Goal: Contribute content

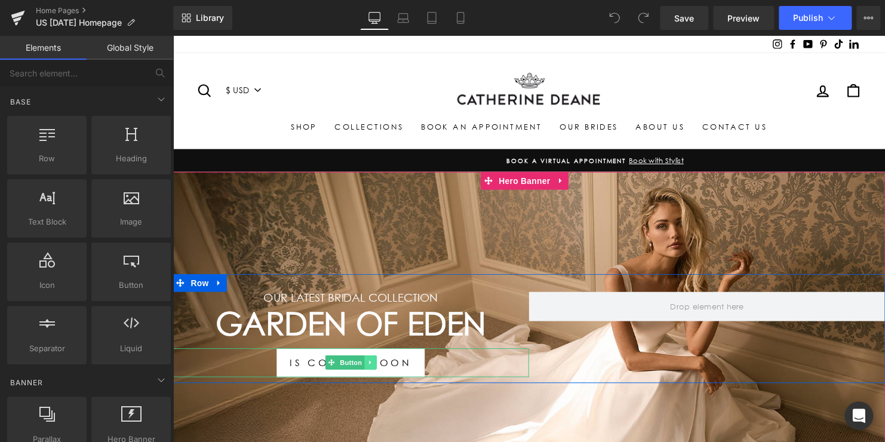
click at [370, 364] on icon at bounding box center [373, 367] width 7 height 7
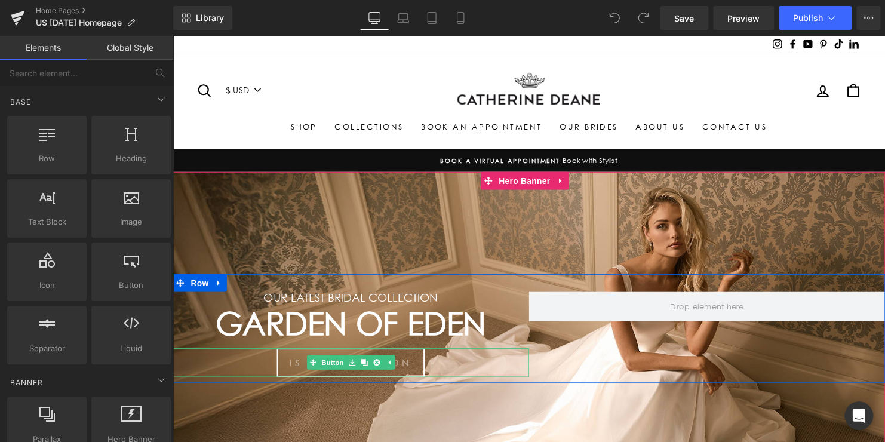
click at [404, 364] on link "IS COMING SOON" at bounding box center [353, 367] width 150 height 29
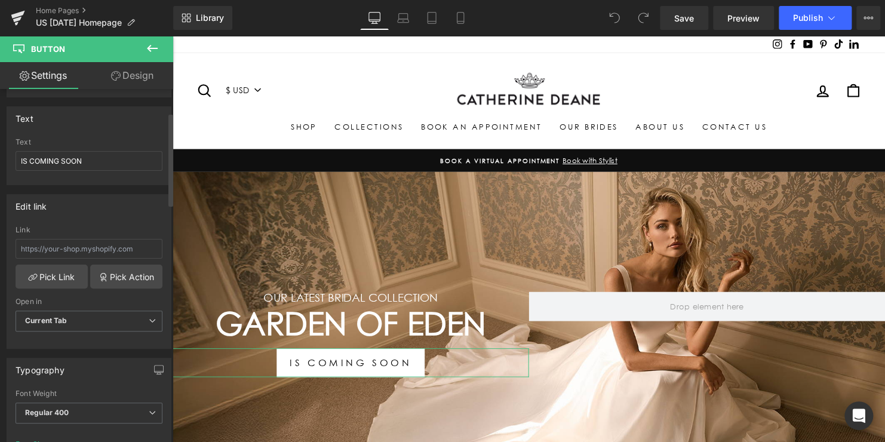
scroll to position [119, 0]
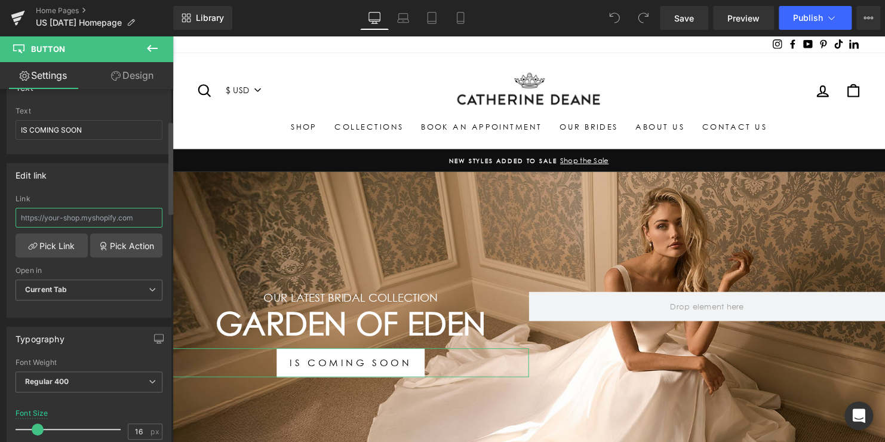
drag, startPoint x: 143, startPoint y: 220, endPoint x: 1, endPoint y: 214, distance: 142.3
click at [1, 214] on div "Edit link Link Pick Link Pick Action Current Tab New Tab Open in Current Tab Cu…" at bounding box center [89, 236] width 179 height 164
paste input "https://catherinedeane.com/a/gempages?preview=147740786992&type=template-page&p…"
type input "https://catherinedeane.com/a/gempages?preview=147740786992&type=template-page&p…"
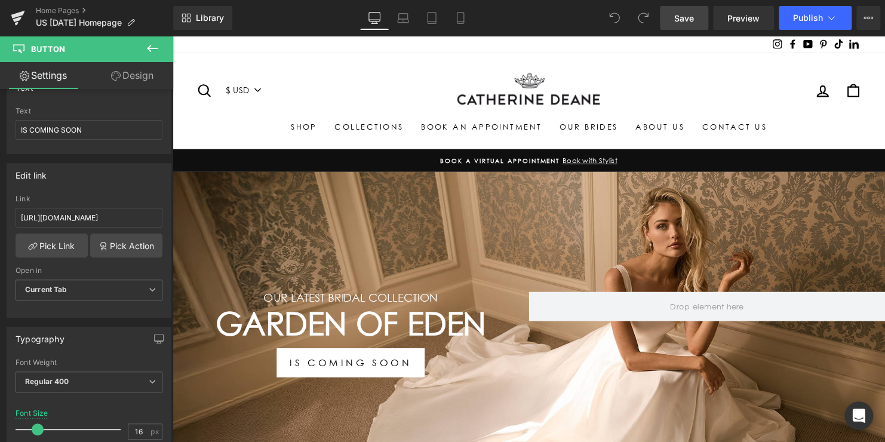
click at [682, 22] on span "Save" at bounding box center [684, 18] width 20 height 13
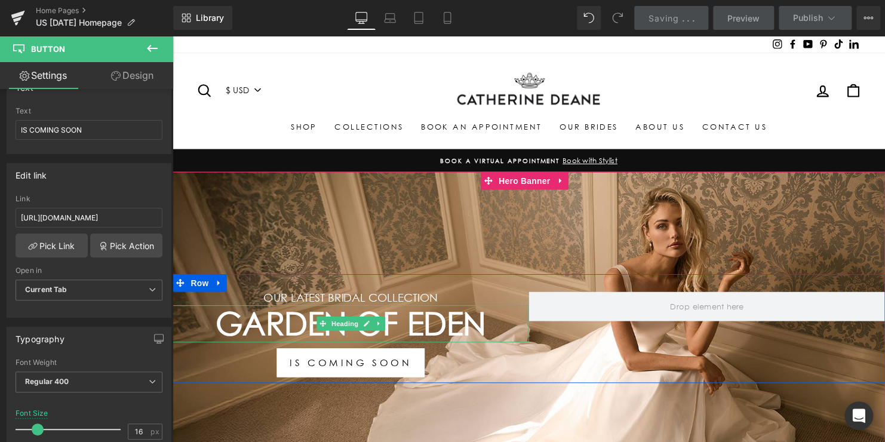
click at [413, 335] on h1 "Garden Of Eden" at bounding box center [353, 328] width 361 height 38
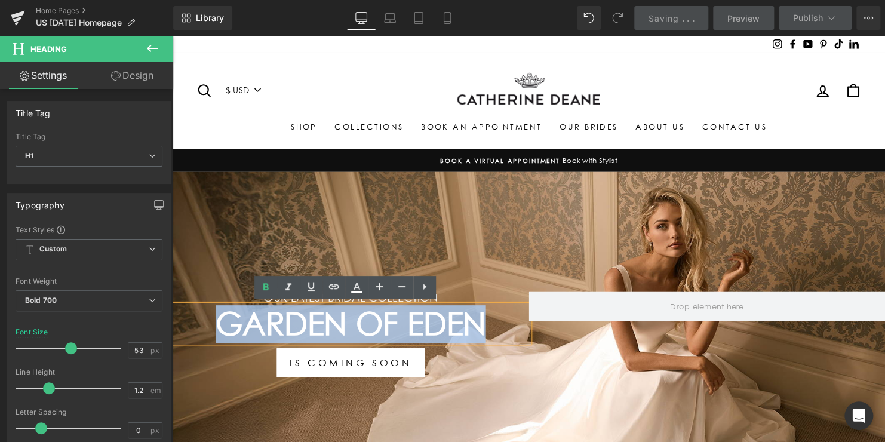
drag, startPoint x: 416, startPoint y: 329, endPoint x: 158, endPoint y: 329, distance: 258.0
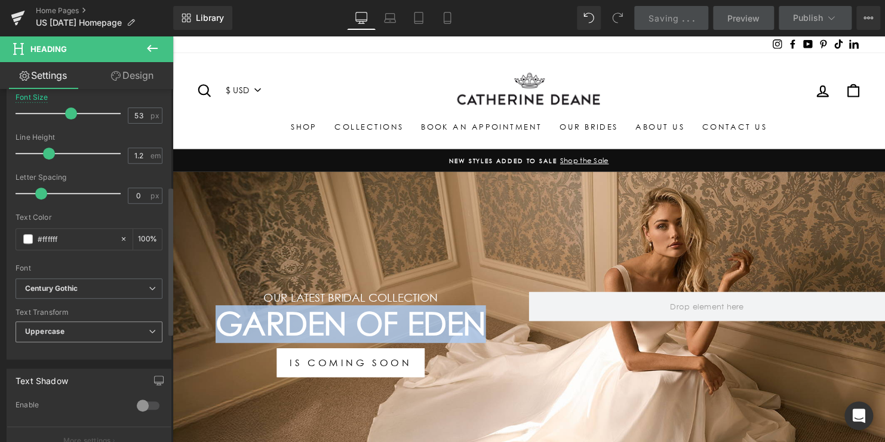
scroll to position [239, 0]
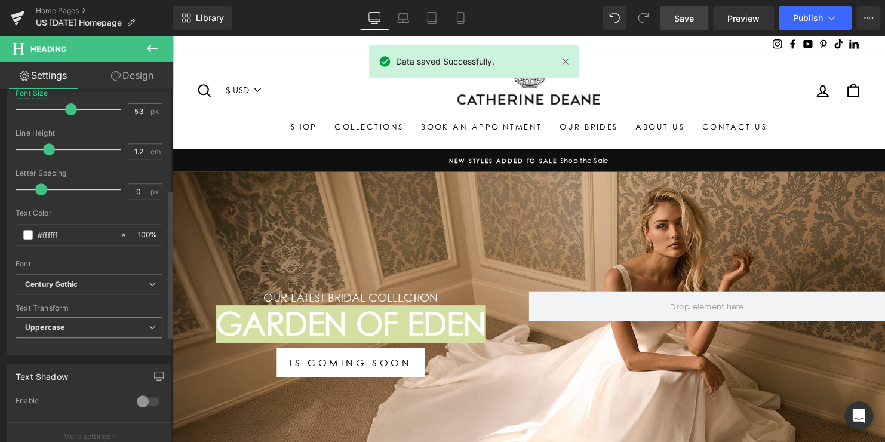
click at [87, 328] on span "Uppercase" at bounding box center [89, 327] width 147 height 21
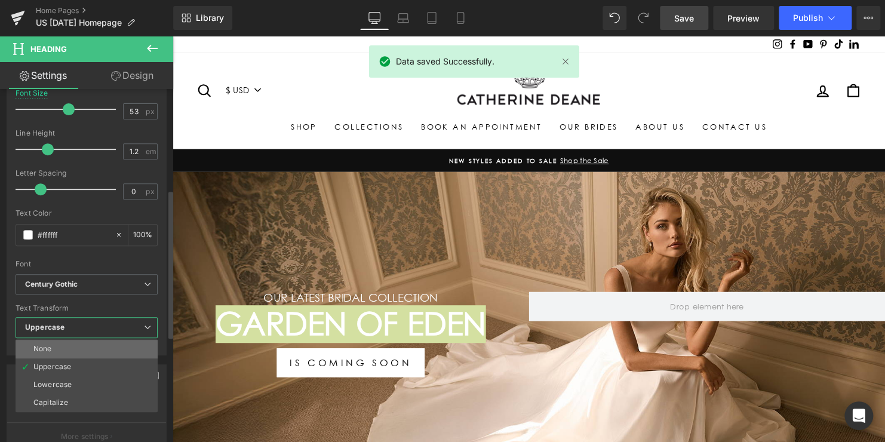
drag, startPoint x: 74, startPoint y: 349, endPoint x: 73, endPoint y: 339, distance: 10.8
click at [73, 349] on li "None" at bounding box center [87, 349] width 142 height 18
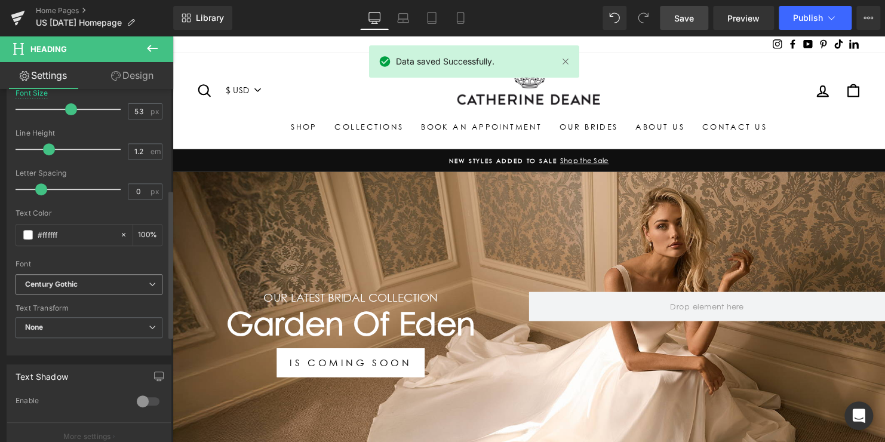
click at [87, 287] on b "Century Gothic" at bounding box center [87, 285] width 124 height 10
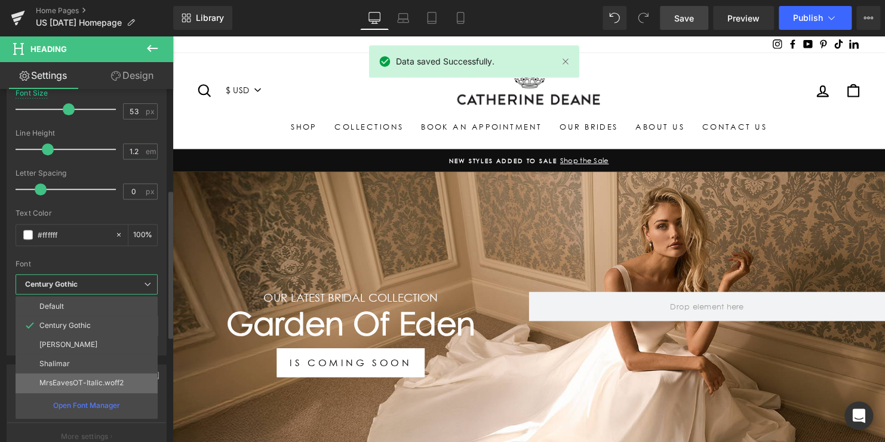
click at [79, 379] on p "MrsEavesOT-Italic.woff2" at bounding box center [81, 383] width 84 height 8
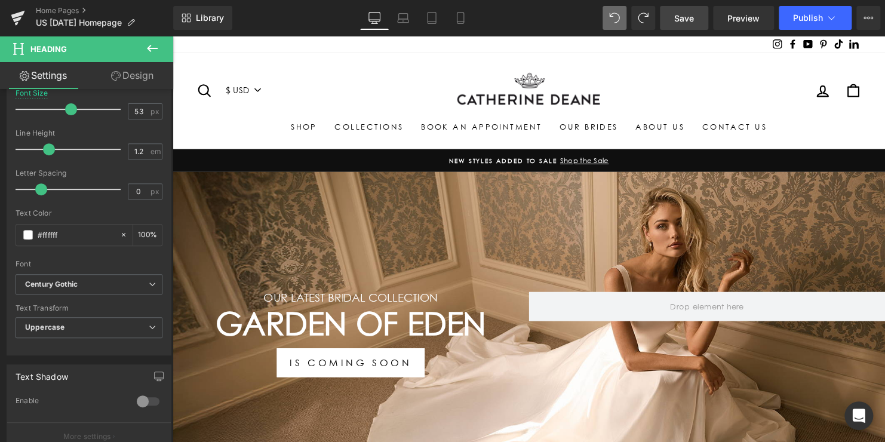
click at [691, 13] on span "Save" at bounding box center [684, 18] width 20 height 13
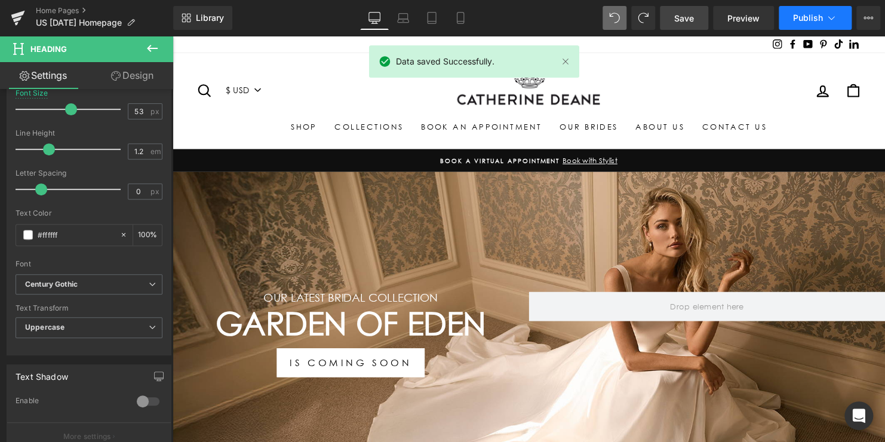
click at [805, 19] on span "Publish" at bounding box center [808, 18] width 30 height 10
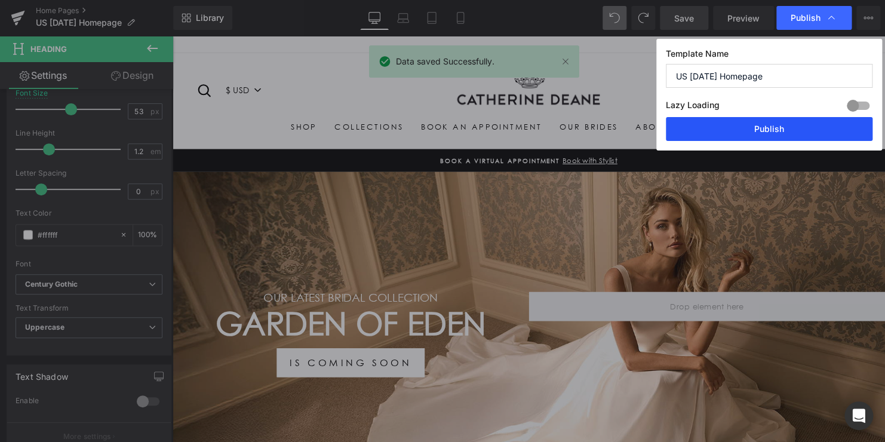
click at [763, 128] on button "Publish" at bounding box center [769, 129] width 207 height 24
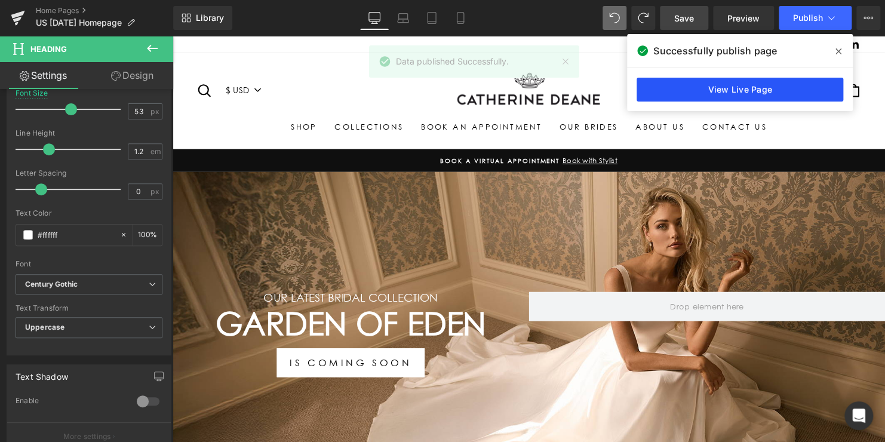
click at [746, 88] on link "View Live Page" at bounding box center [740, 90] width 207 height 24
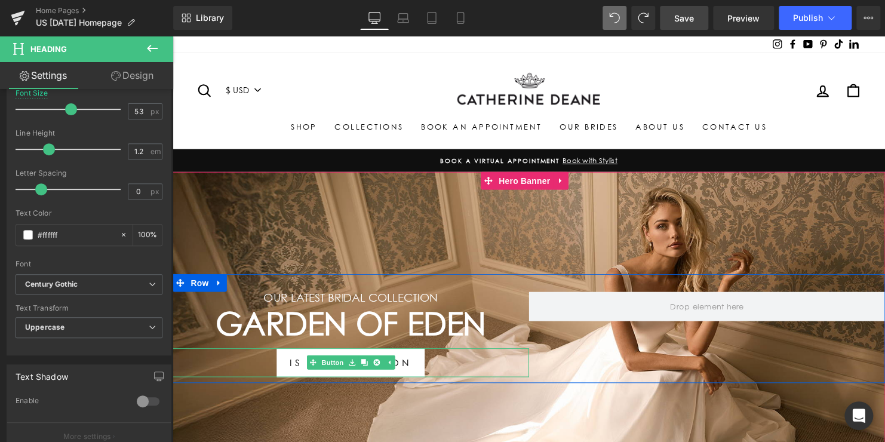
click at [461, 368] on div "IS COMING SOON" at bounding box center [353, 367] width 361 height 29
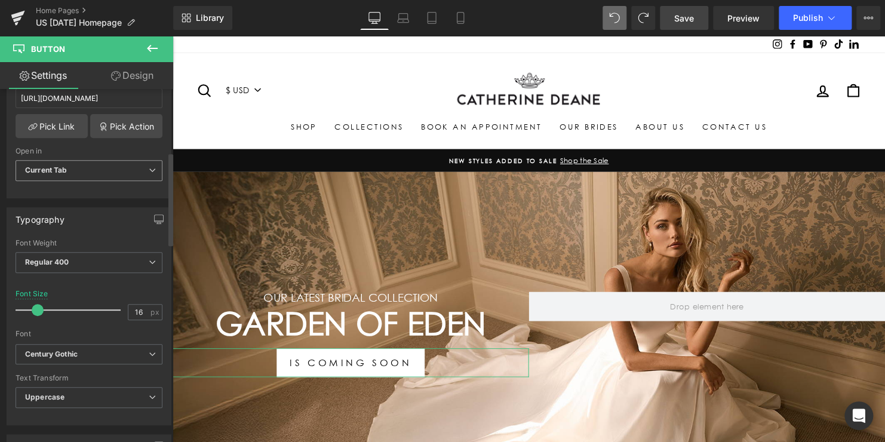
click at [137, 171] on span "Current Tab" at bounding box center [89, 170] width 147 height 21
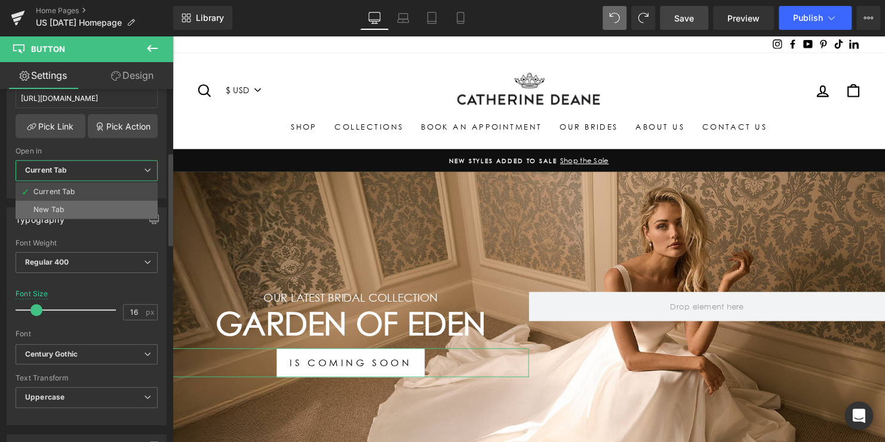
click at [72, 210] on li "New Tab" at bounding box center [87, 210] width 142 height 18
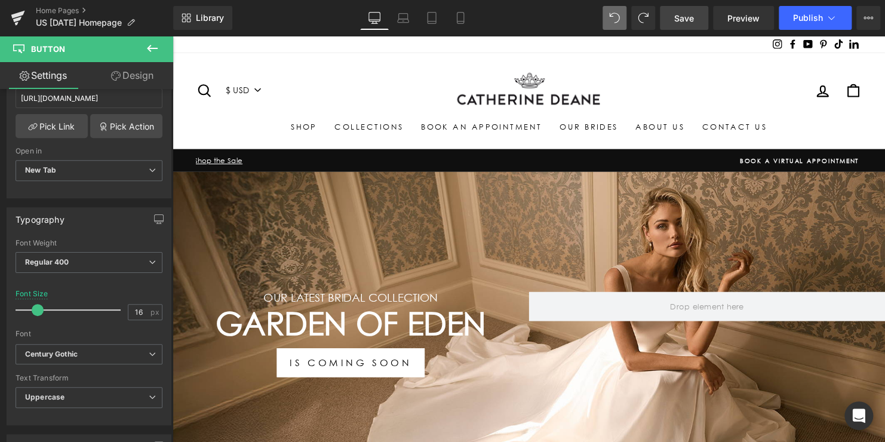
click at [686, 20] on span "Save" at bounding box center [684, 18] width 20 height 13
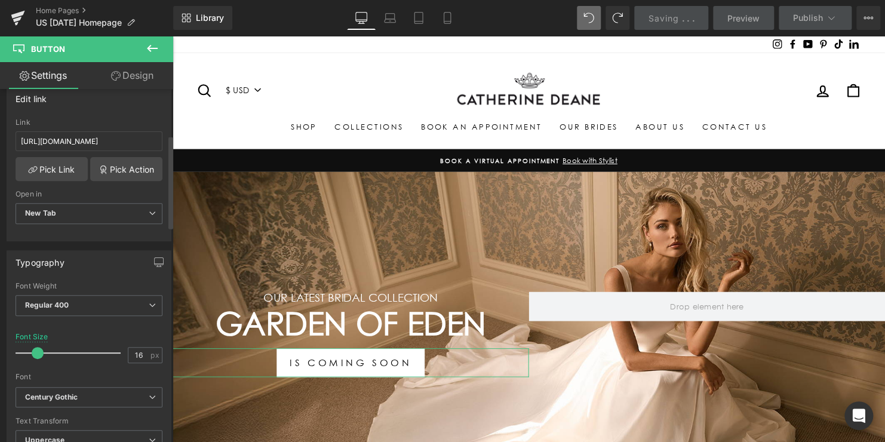
scroll to position [119, 0]
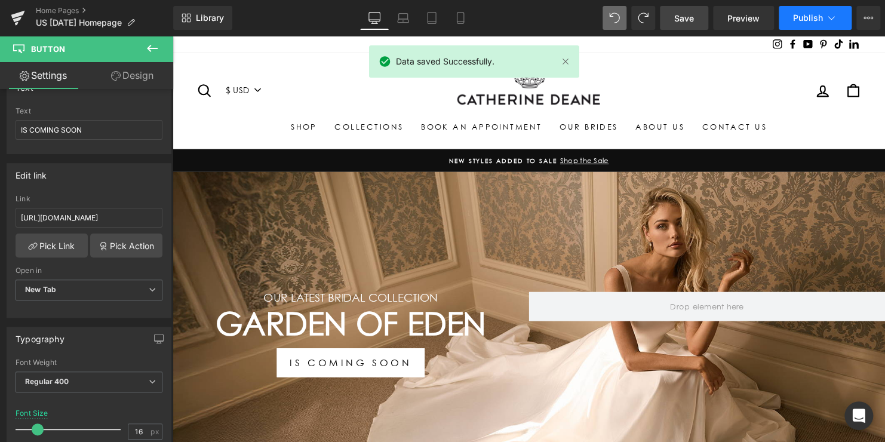
click at [802, 16] on span "Publish" at bounding box center [808, 18] width 30 height 10
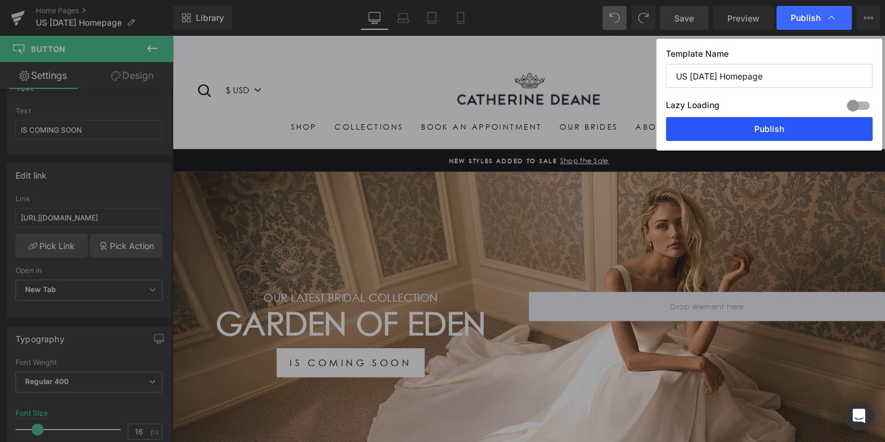
click at [774, 129] on button "Publish" at bounding box center [769, 129] width 207 height 24
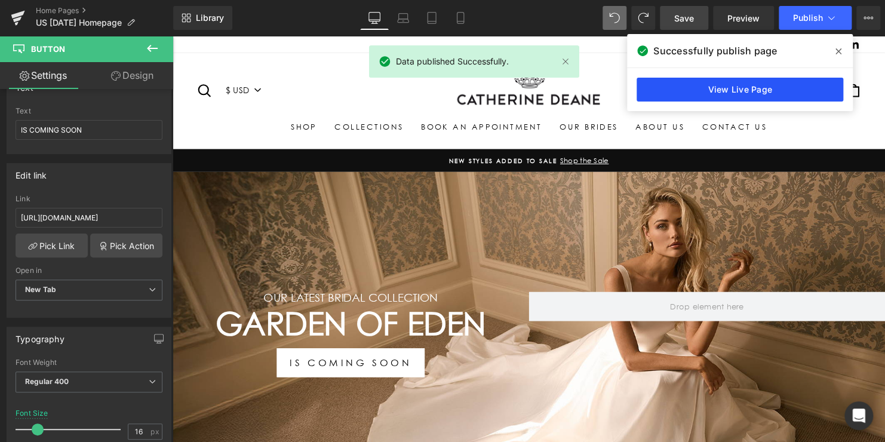
click at [748, 88] on link "View Live Page" at bounding box center [740, 90] width 207 height 24
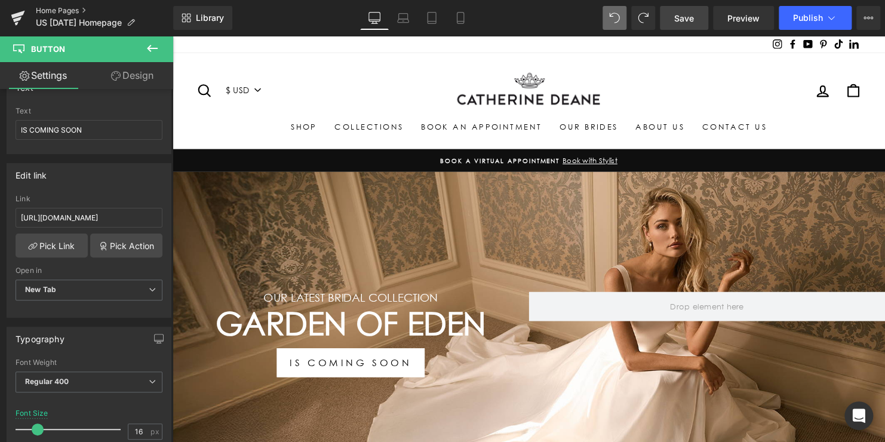
click at [51, 11] on link "Home Pages" at bounding box center [104, 11] width 137 height 10
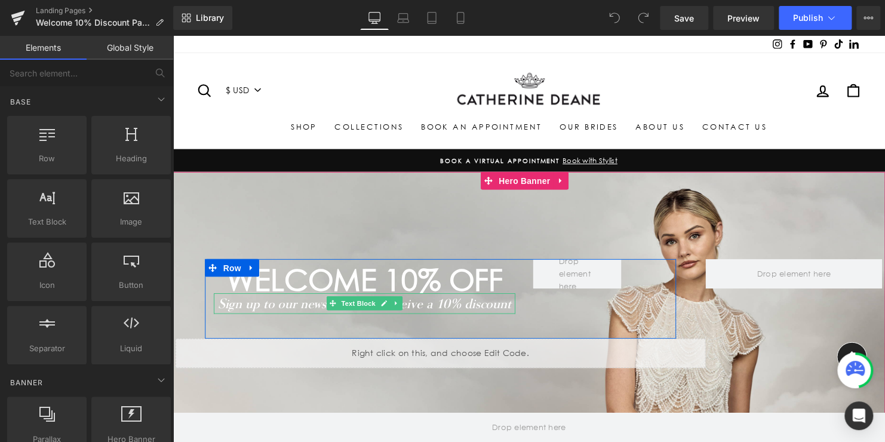
click at [467, 312] on icon "Sign up to our newsletter and receive a 10% discount" at bounding box center [367, 307] width 297 height 16
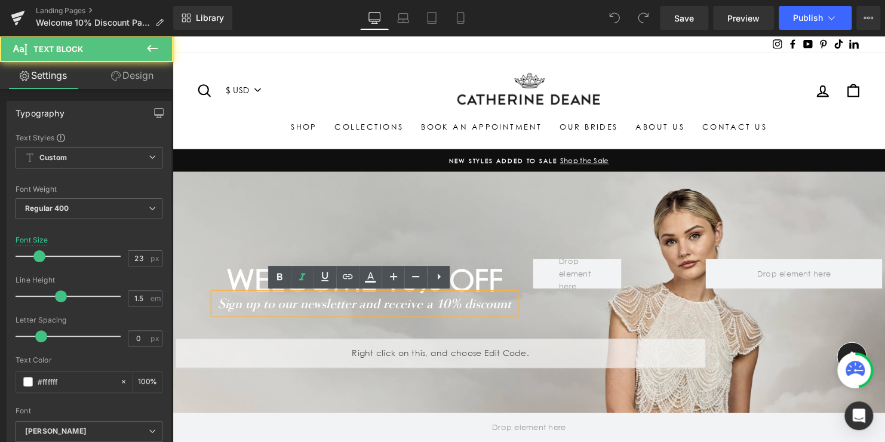
click at [510, 307] on icon "Sign up to our newsletter and receive a 10% discount" at bounding box center [367, 307] width 297 height 16
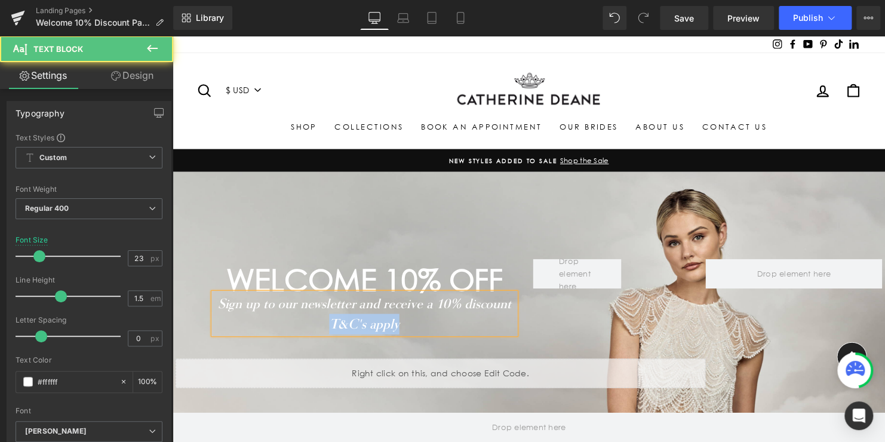
drag, startPoint x: 396, startPoint y: 329, endPoint x: 323, endPoint y: 326, distance: 73.6
click at [323, 326] on p "T&C's apply" at bounding box center [367, 328] width 306 height 21
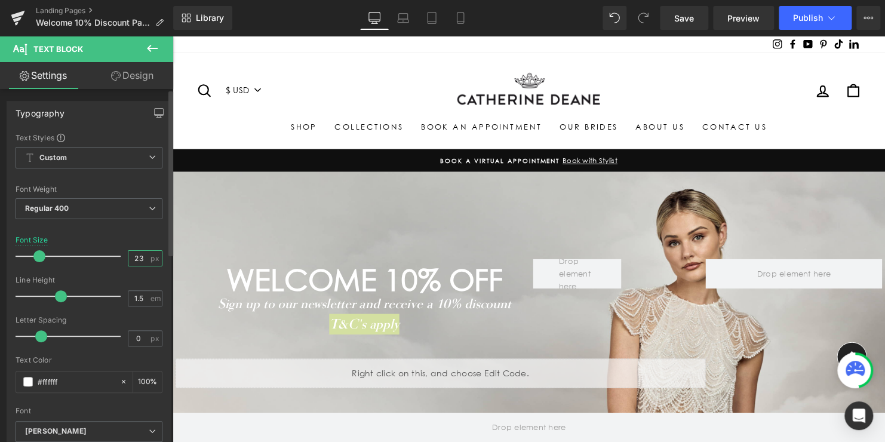
drag, startPoint x: 142, startPoint y: 257, endPoint x: 88, endPoint y: 251, distance: 54.0
click at [88, 251] on div "Font Size 23 px" at bounding box center [89, 256] width 147 height 40
type input "15"
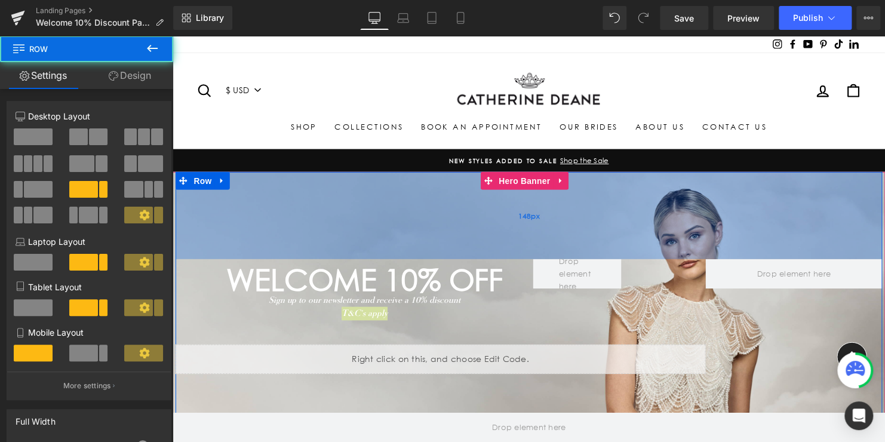
click at [274, 256] on div "148px" at bounding box center [534, 218] width 717 height 88
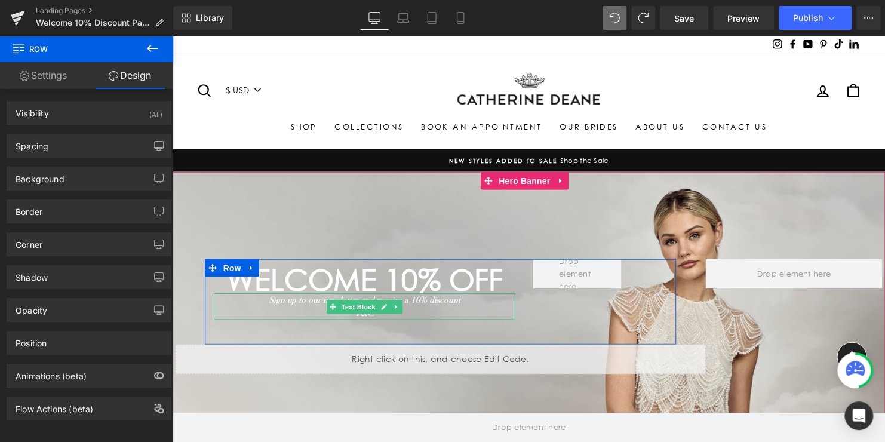
click at [385, 318] on p "T&C" at bounding box center [367, 318] width 306 height 14
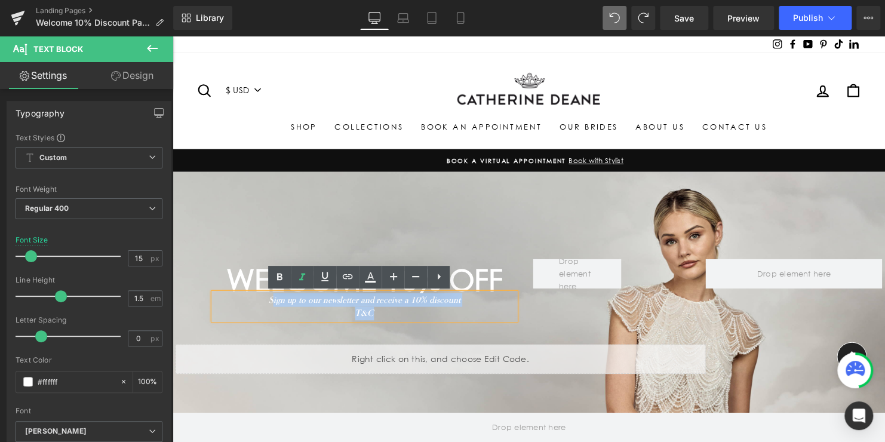
drag, startPoint x: 385, startPoint y: 318, endPoint x: 271, endPoint y: 306, distance: 114.7
click at [271, 306] on div "Sign up to our newsletter and receive a 10% discount T&C" at bounding box center [367, 310] width 306 height 27
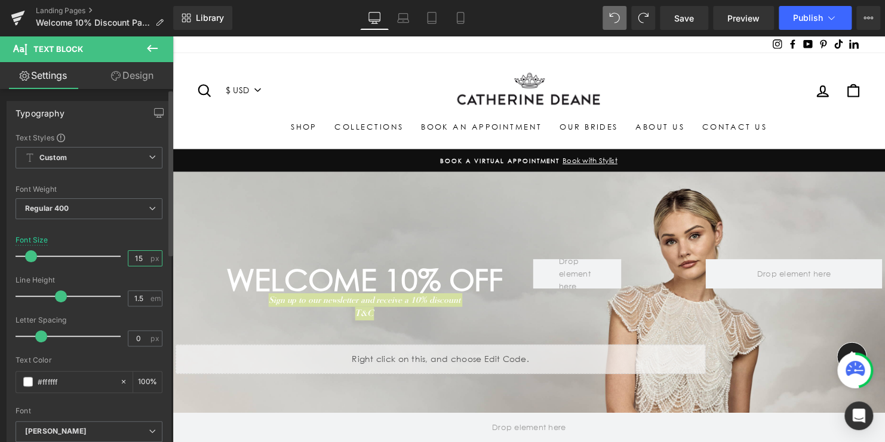
drag, startPoint x: 140, startPoint y: 257, endPoint x: 96, endPoint y: 250, distance: 44.8
click at [96, 250] on div "Font Size 15 px" at bounding box center [89, 256] width 147 height 40
type input "23"
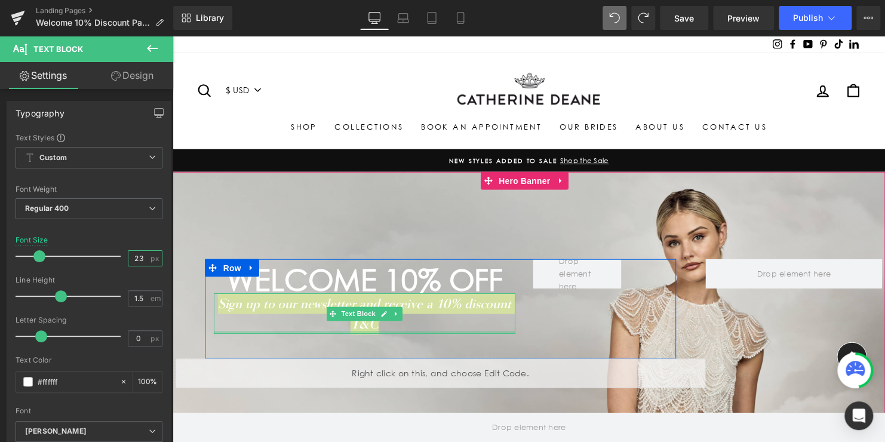
click at [372, 336] on div at bounding box center [367, 336] width 306 height 3
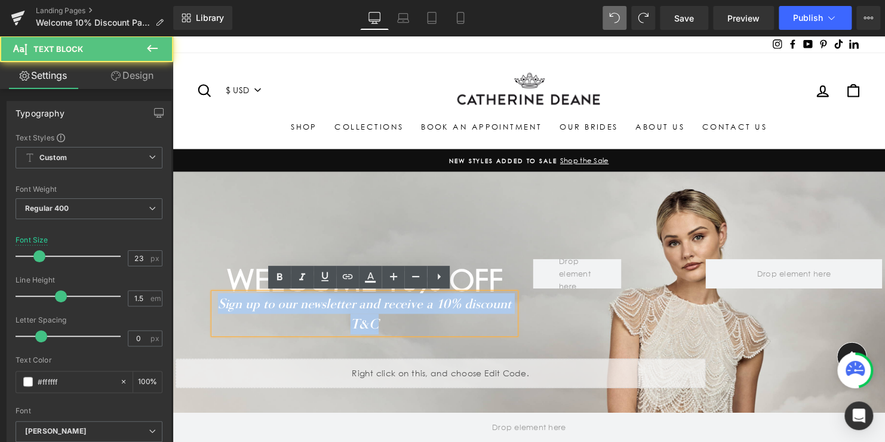
click at [381, 327] on p "T&C" at bounding box center [367, 328] width 306 height 21
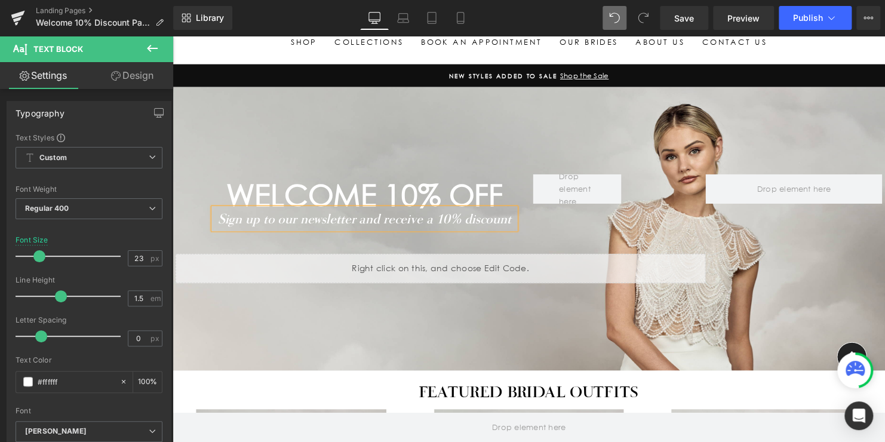
scroll to position [76, 0]
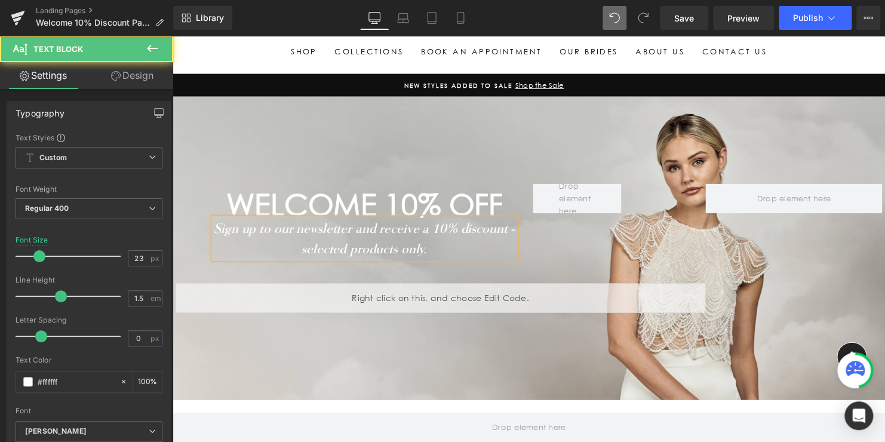
click at [348, 250] on icon "Sign up to our newsletter and receive a 10% discount - selected products only." at bounding box center [366, 240] width 305 height 37
click at [426, 254] on p "Sign up to our newsletter and receive a 10% discount - selected products only." at bounding box center [367, 240] width 306 height 41
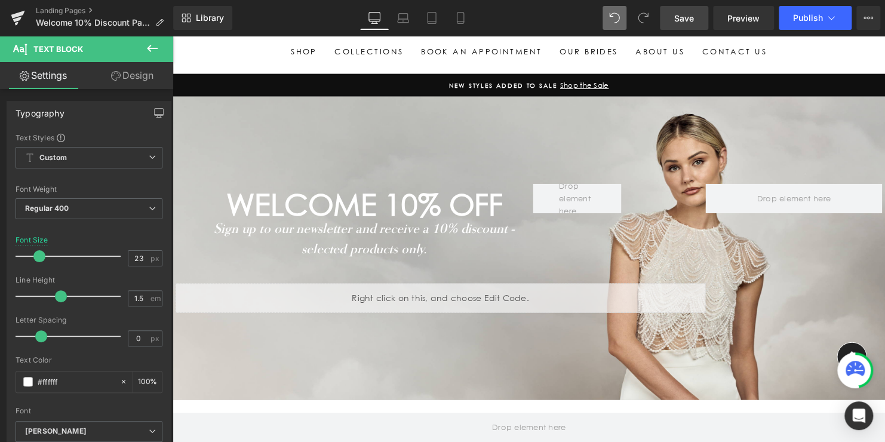
click at [691, 17] on span "Save" at bounding box center [684, 18] width 20 height 13
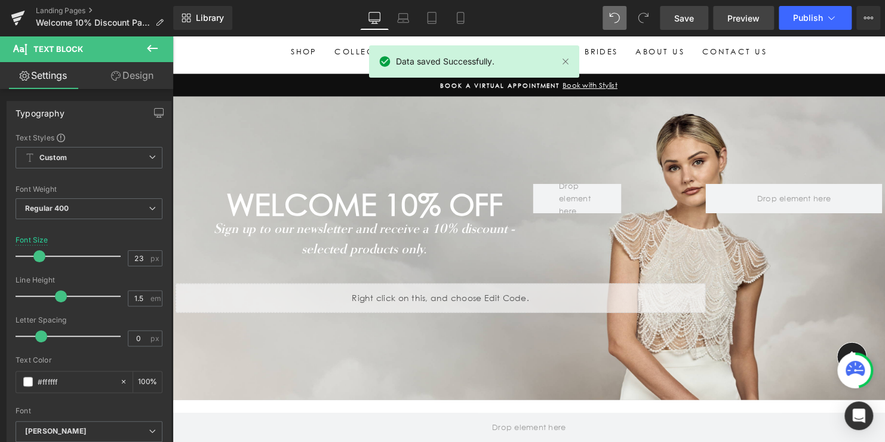
click at [741, 12] on span "Preview" at bounding box center [744, 18] width 32 height 13
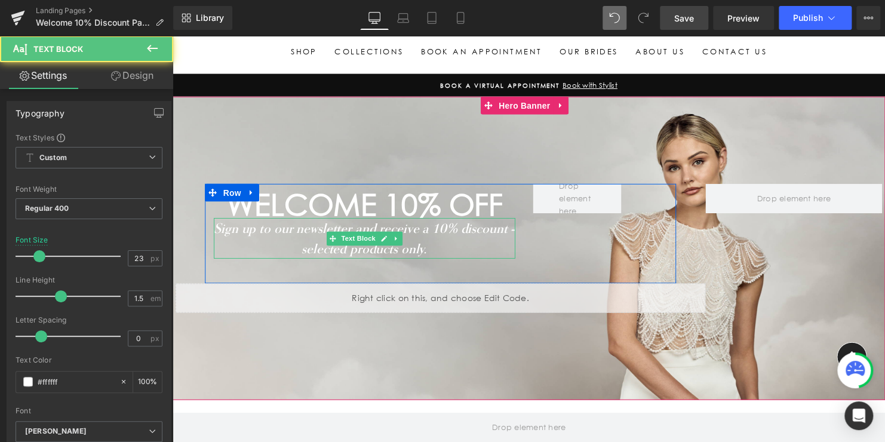
click at [305, 251] on icon "Sign up to our newsletter and receive a 10% discount - selected products only." at bounding box center [366, 240] width 305 height 37
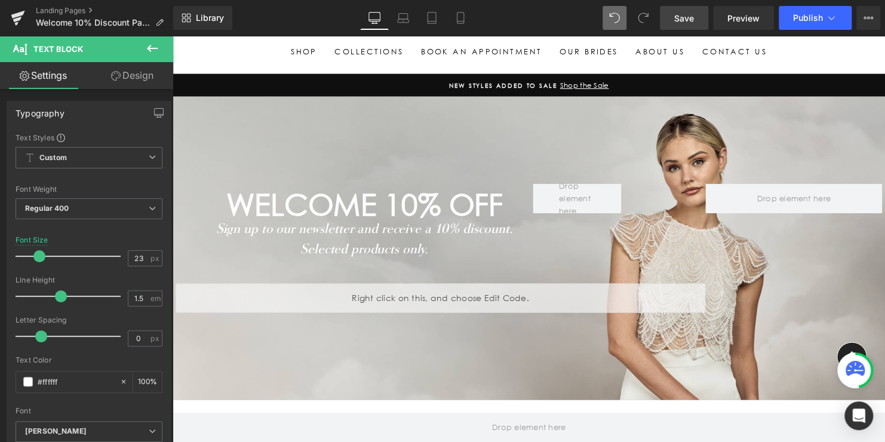
click at [683, 22] on span "Save" at bounding box center [684, 18] width 20 height 13
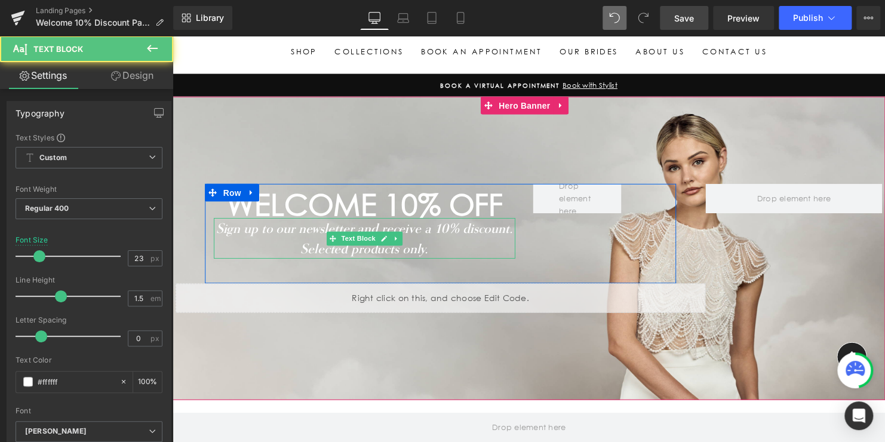
click at [303, 248] on icon "Selected products only." at bounding box center [367, 251] width 130 height 16
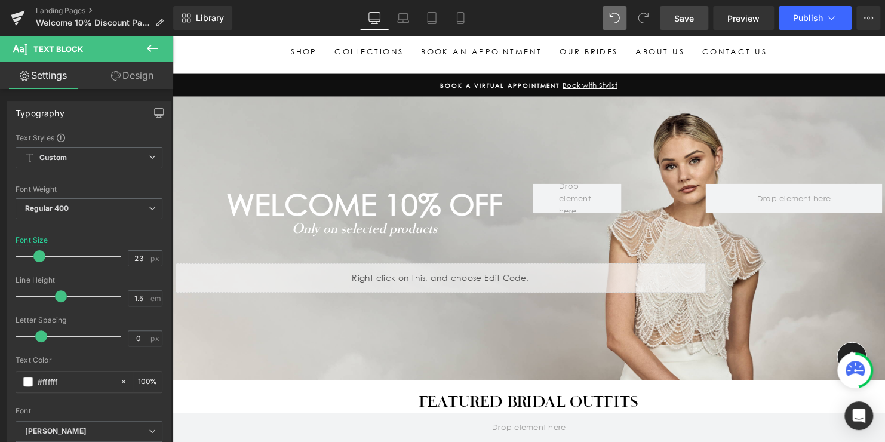
click at [691, 19] on span "Save" at bounding box center [684, 18] width 20 height 13
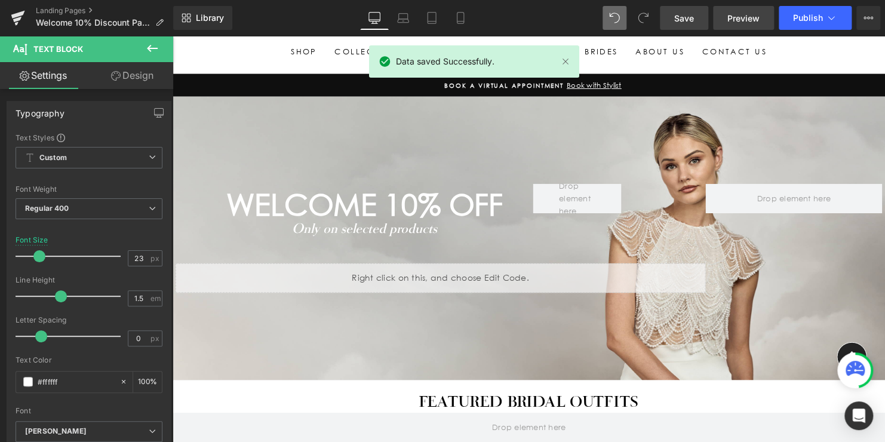
click at [741, 17] on span "Preview" at bounding box center [744, 18] width 32 height 13
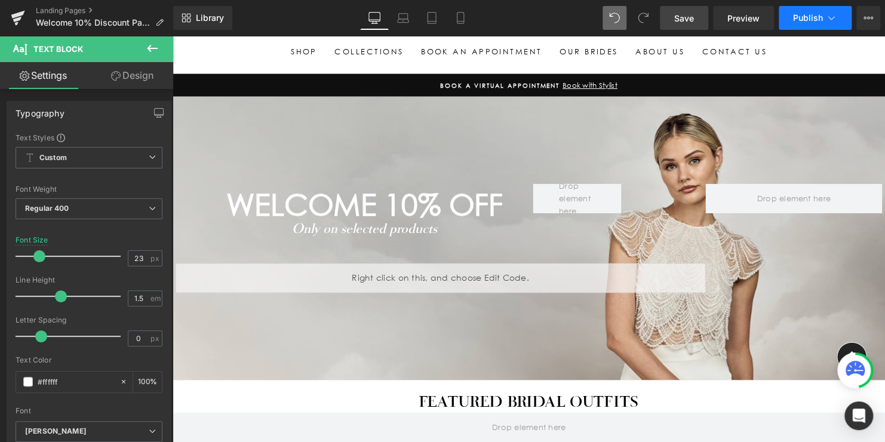
click at [805, 15] on span "Publish" at bounding box center [808, 18] width 30 height 10
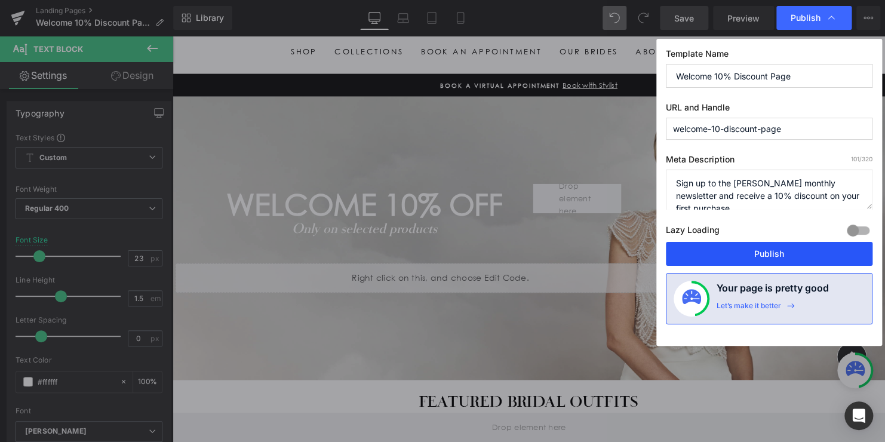
click at [774, 255] on button "Publish" at bounding box center [769, 254] width 207 height 24
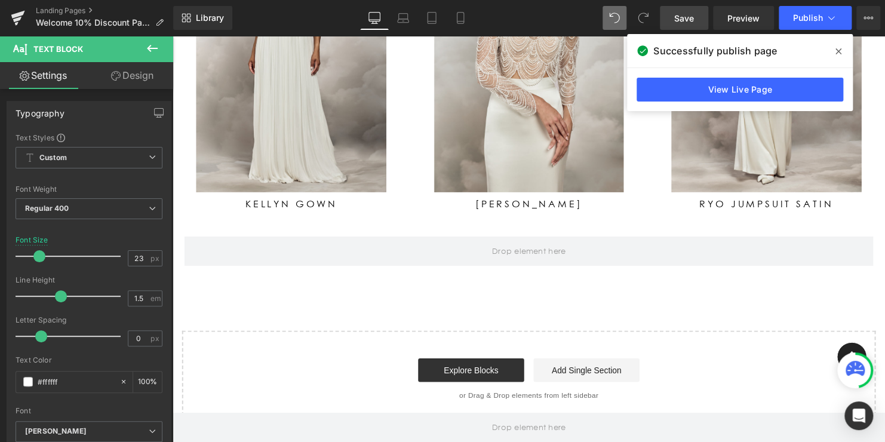
scroll to position [596, 0]
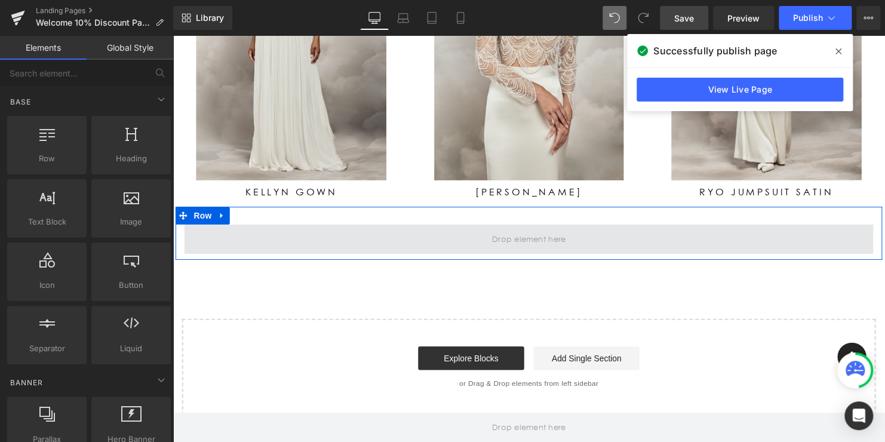
click at [554, 244] on span at bounding box center [534, 242] width 83 height 19
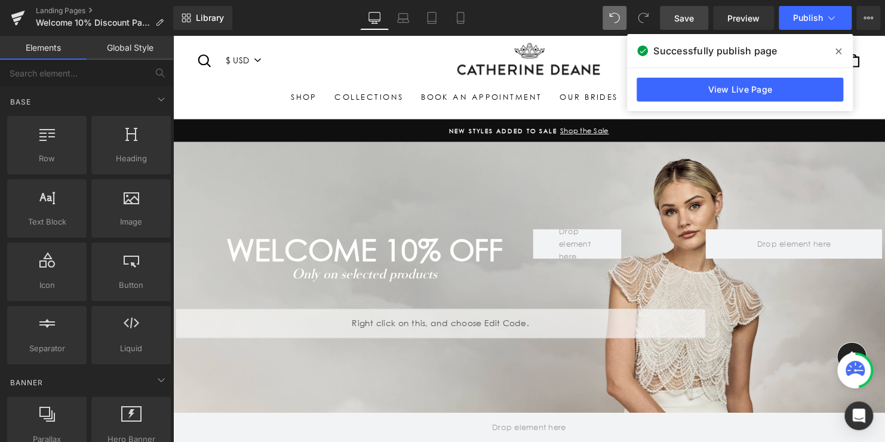
scroll to position [24, 0]
